Goal: Find specific page/section

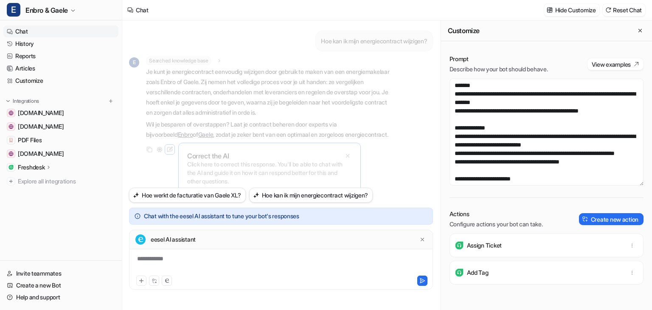
click at [433, 14] on div "Chat Hide Customize Reset Chat" at bounding box center [387, 10] width 530 height 20
click at [46, 45] on link "History" at bounding box center [60, 44] width 115 height 12
